Goal: Task Accomplishment & Management: Manage account settings

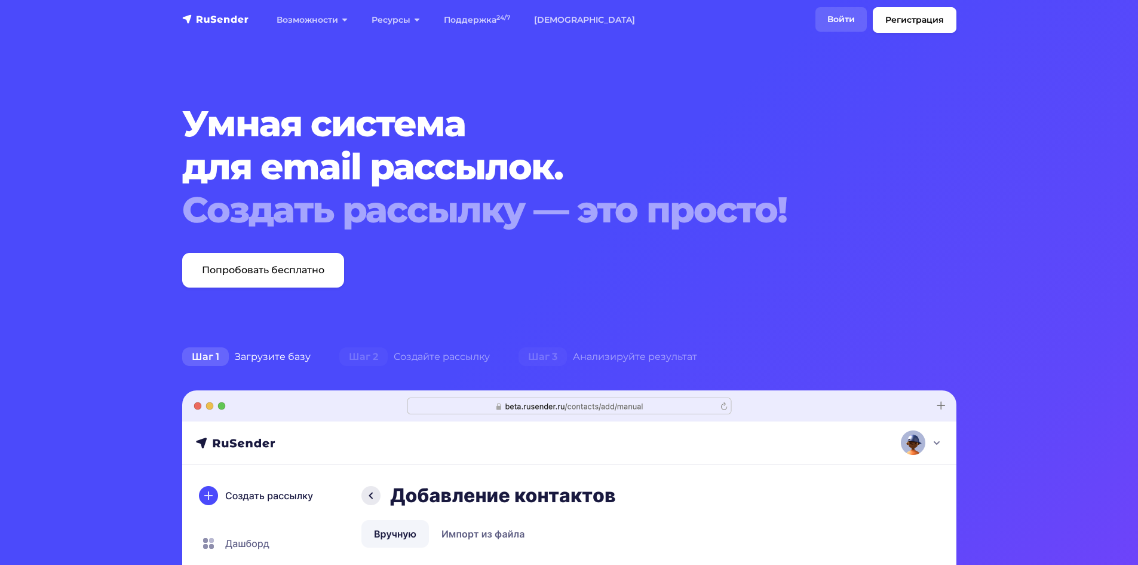
click at [841, 16] on link "Войти" at bounding box center [841, 19] width 51 height 24
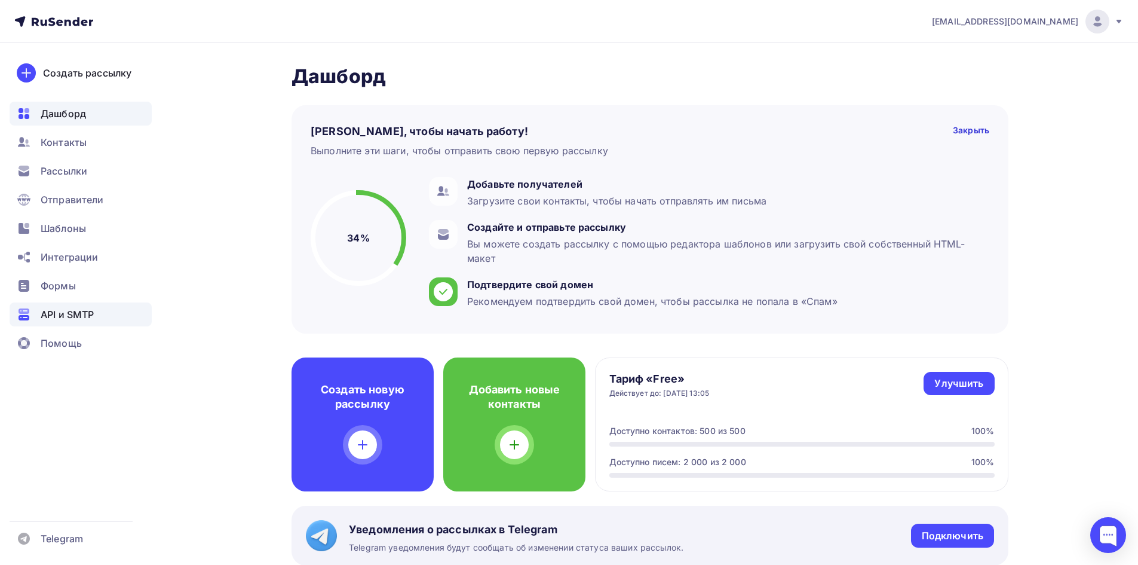
click at [75, 312] on span "API и SMTP" at bounding box center [67, 314] width 53 height 14
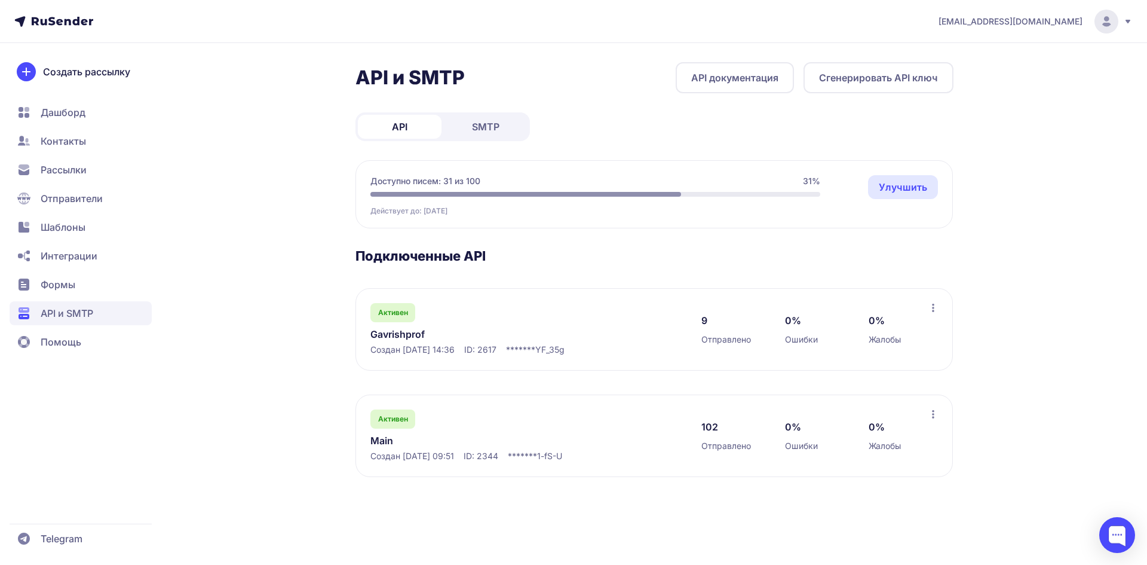
click at [63, 204] on span "Отправители" at bounding box center [72, 198] width 62 height 14
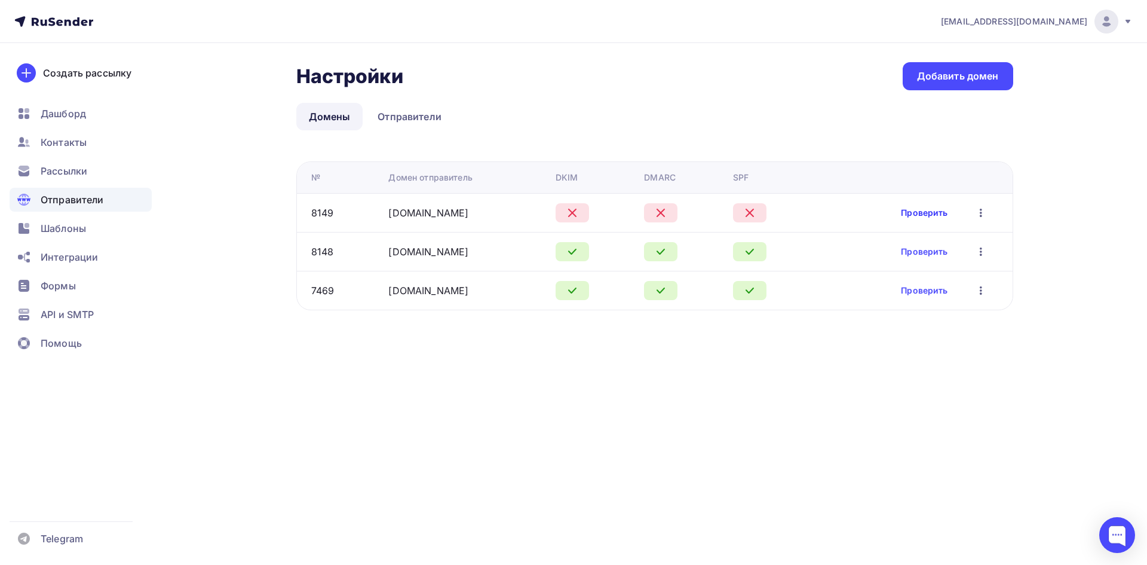
click at [928, 216] on link "Проверить" at bounding box center [924, 213] width 47 height 12
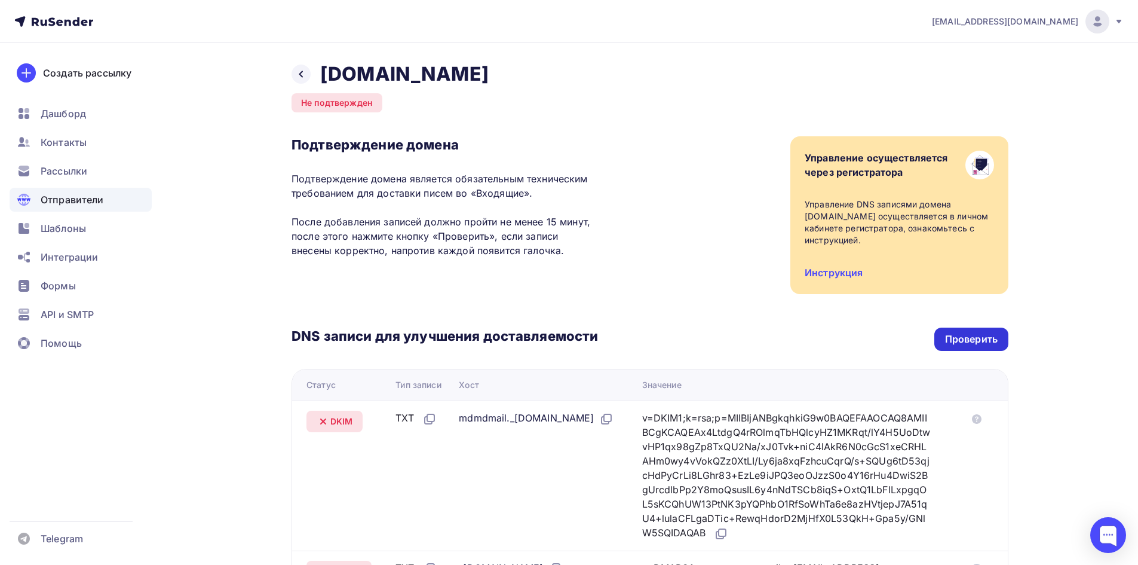
click at [948, 341] on div "Проверить" at bounding box center [971, 339] width 53 height 14
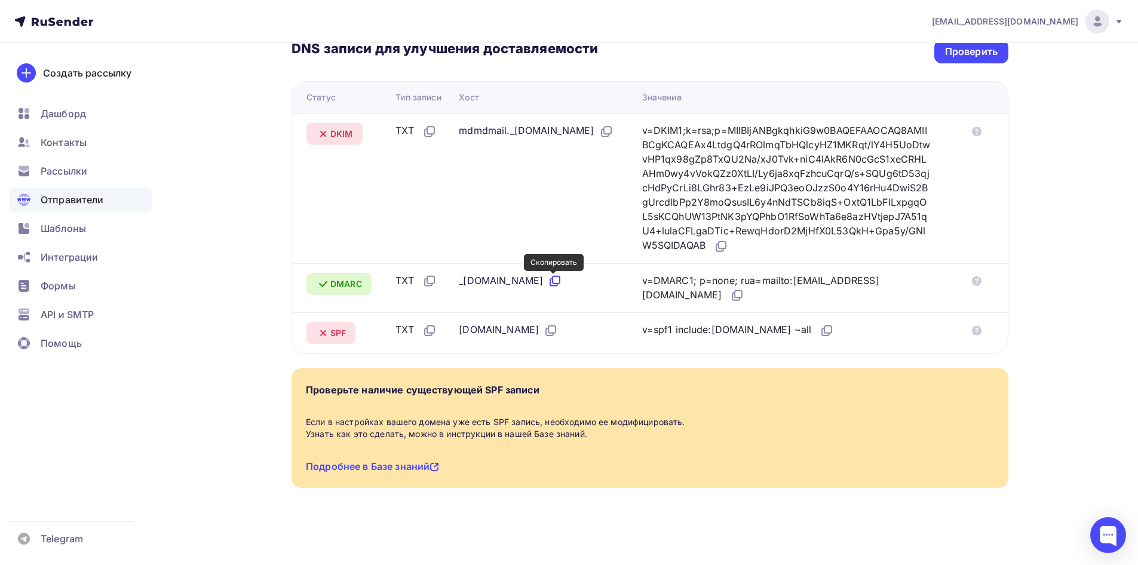
scroll to position [108, 0]
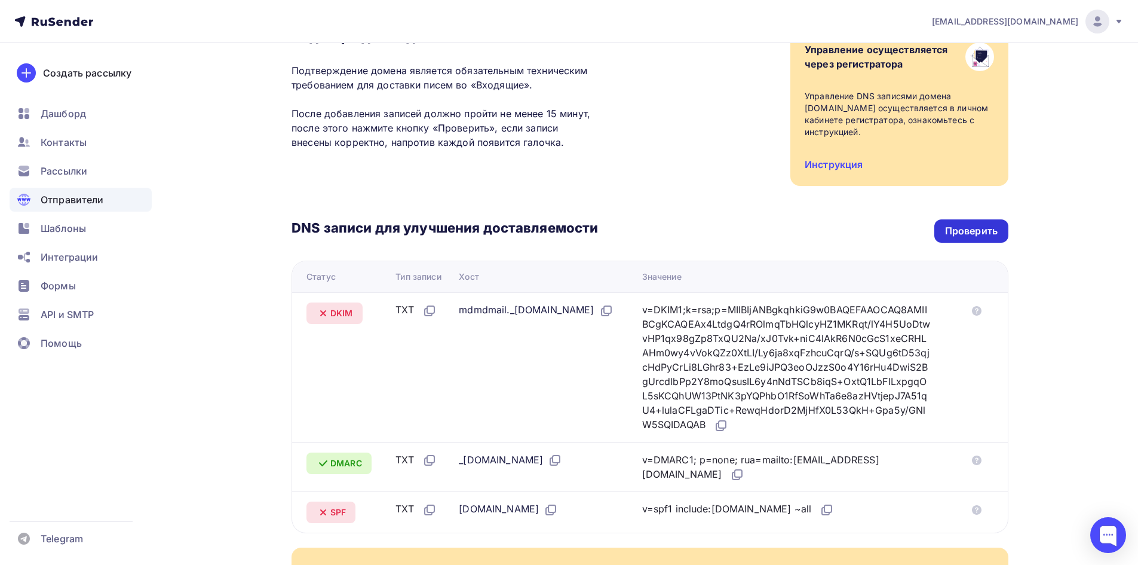
click at [957, 226] on div "Проверить" at bounding box center [971, 231] width 53 height 14
click at [1101, 536] on div at bounding box center [1108, 535] width 36 height 36
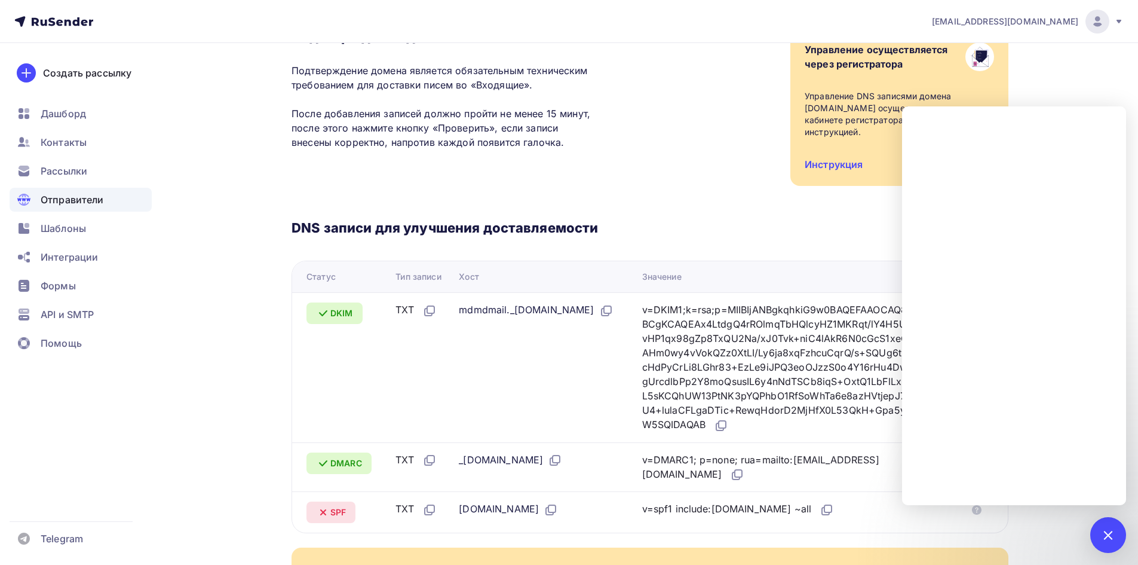
drag, startPoint x: 687, startPoint y: 507, endPoint x: 779, endPoint y: 514, distance: 92.2
click at [779, 514] on div "v=spf1 include:rsndr.ru ~all" at bounding box center [738, 509] width 192 height 16
copy div "include:rsndr.ru ~all"
click at [980, 508] on icon at bounding box center [977, 510] width 10 height 10
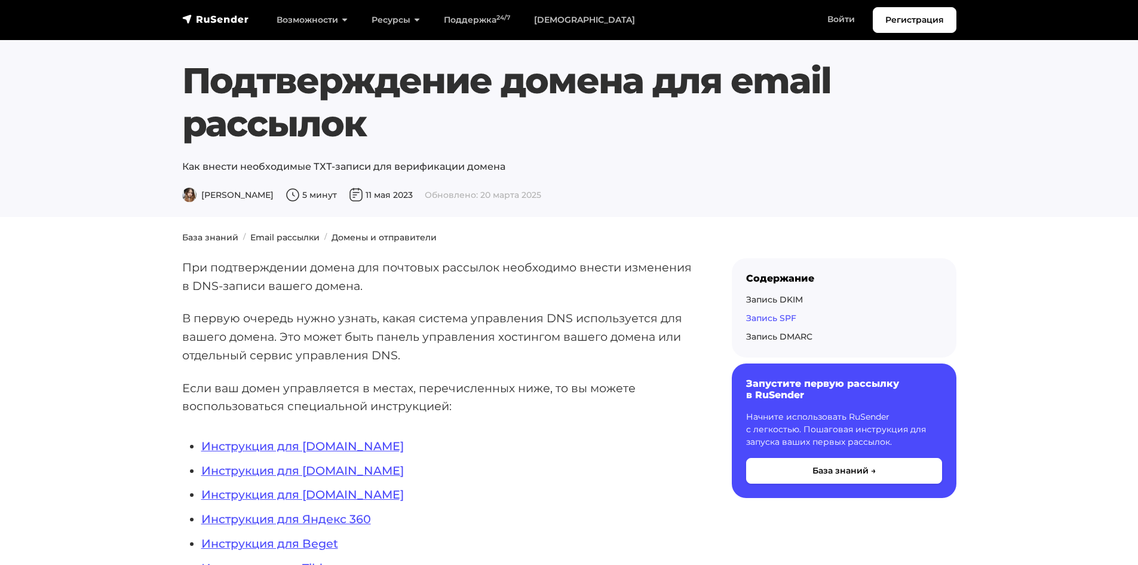
click at [776, 318] on link "Запись SPF" at bounding box center [771, 317] width 50 height 11
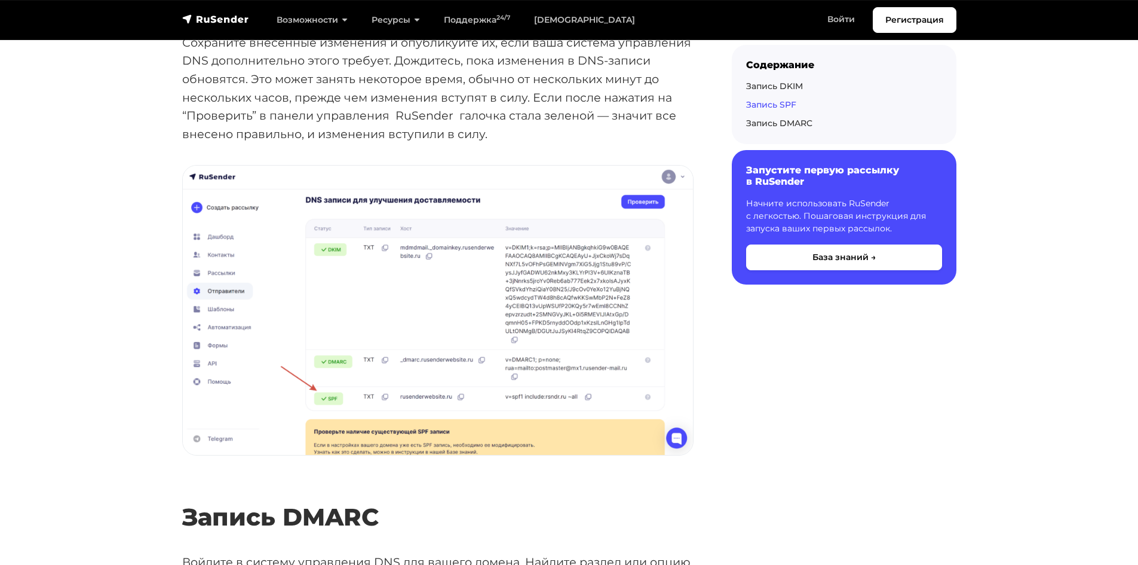
scroll to position [2680, 0]
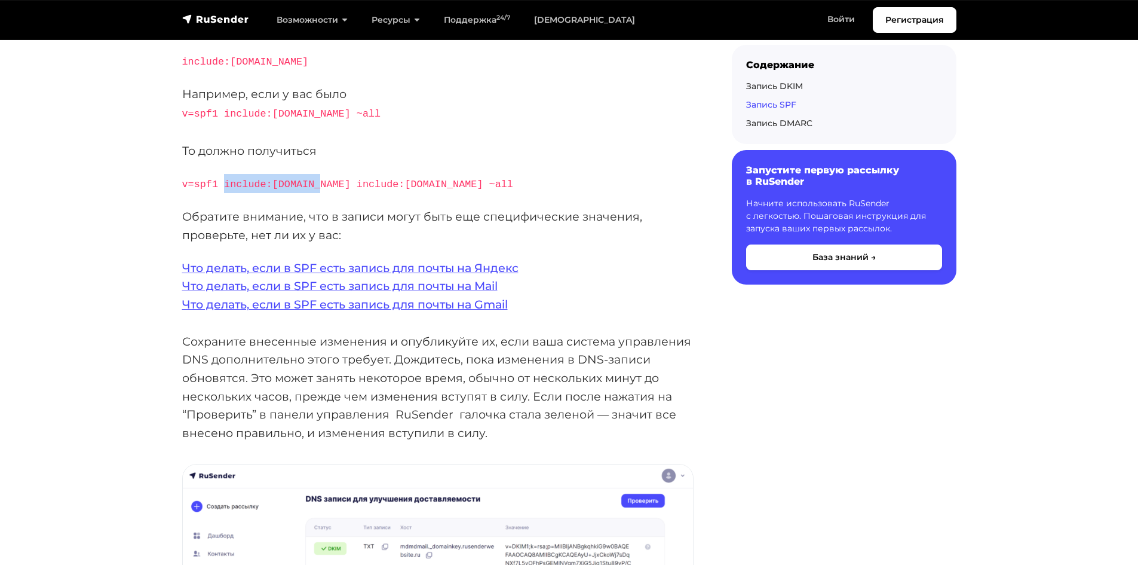
drag, startPoint x: 222, startPoint y: 166, endPoint x: 308, endPoint y: 163, distance: 86.1
click at [308, 179] on code "v=spf1 include:[DOMAIN_NAME] include:[DOMAIN_NAME] ~all" at bounding box center [347, 184] width 331 height 11
copy code "include:rsndr.ru"
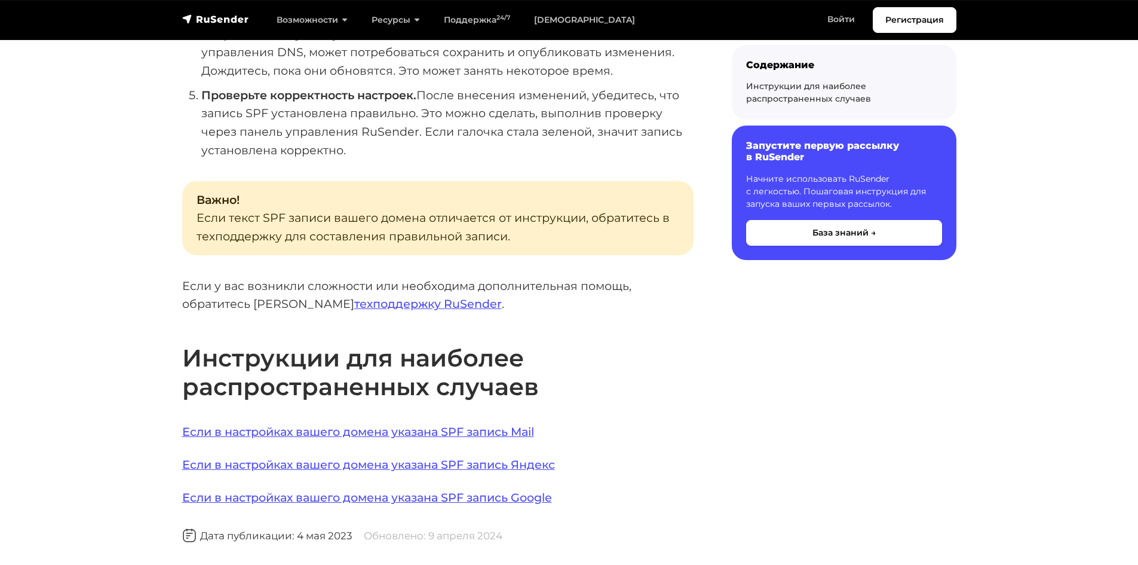
scroll to position [597, 0]
